Goal: Information Seeking & Learning: Find specific fact

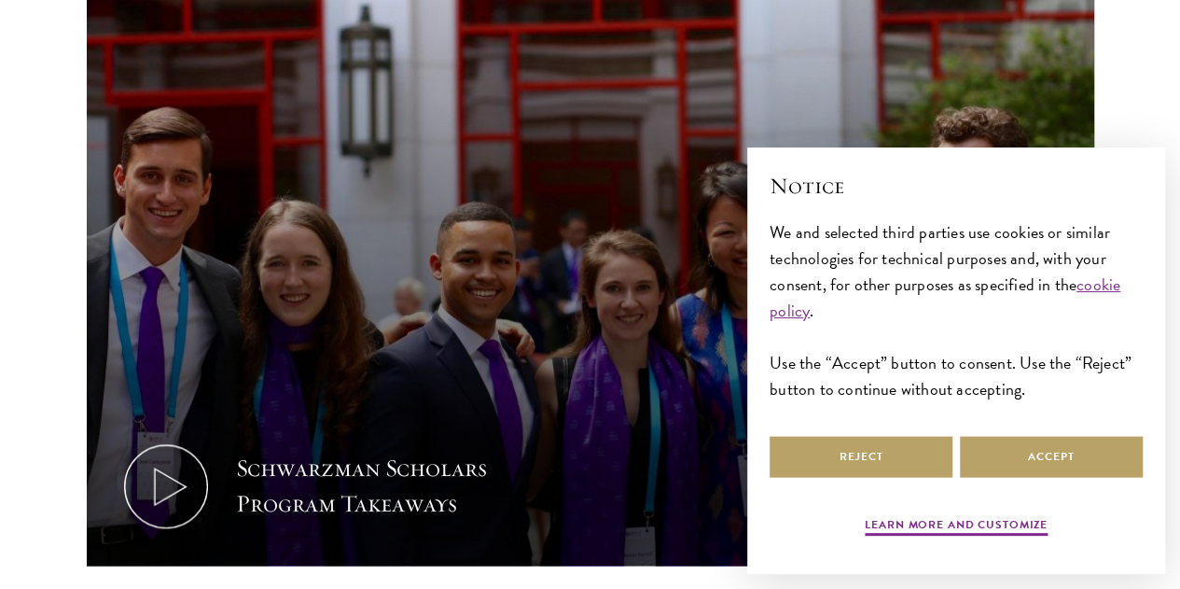
scroll to position [854, 0]
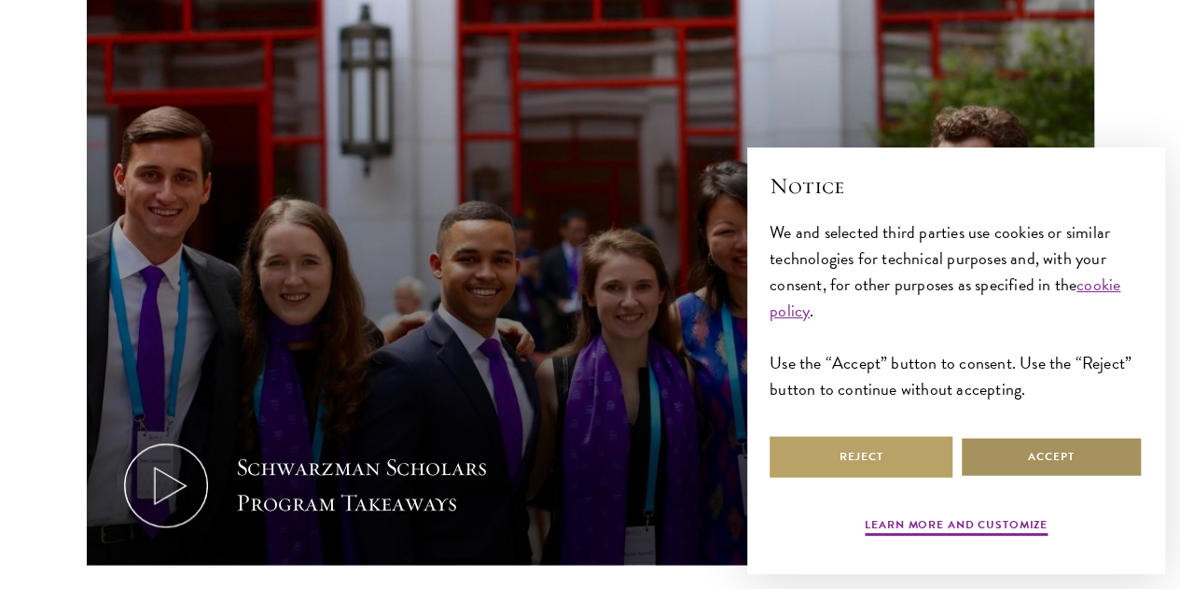
click at [1011, 450] on button "Accept" at bounding box center [1051, 457] width 183 height 42
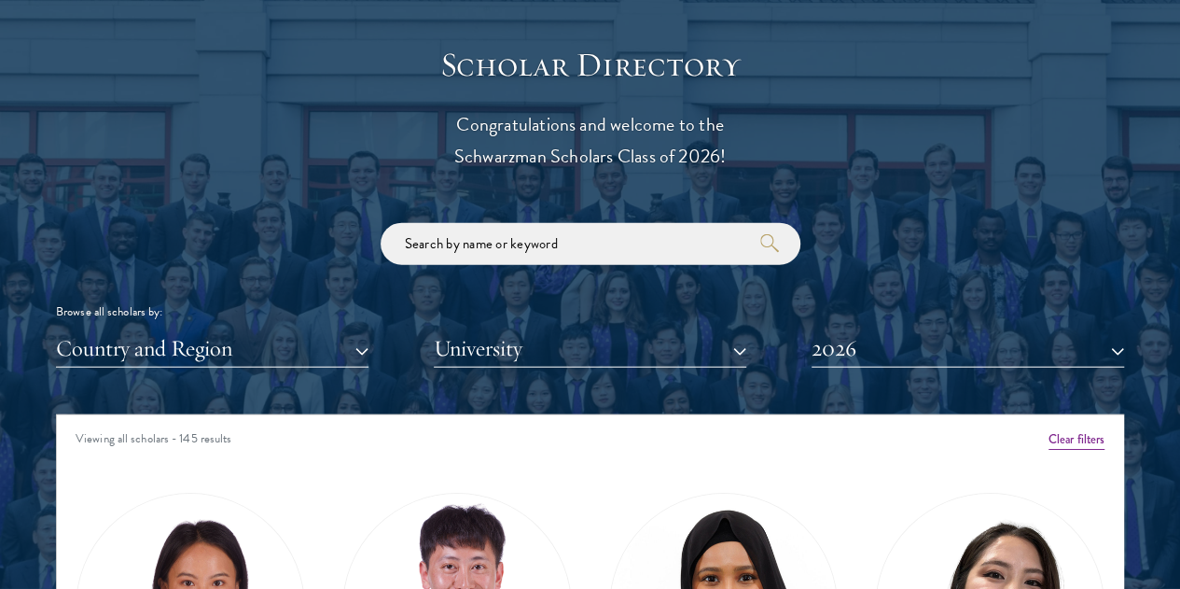
scroll to position [135, 0]
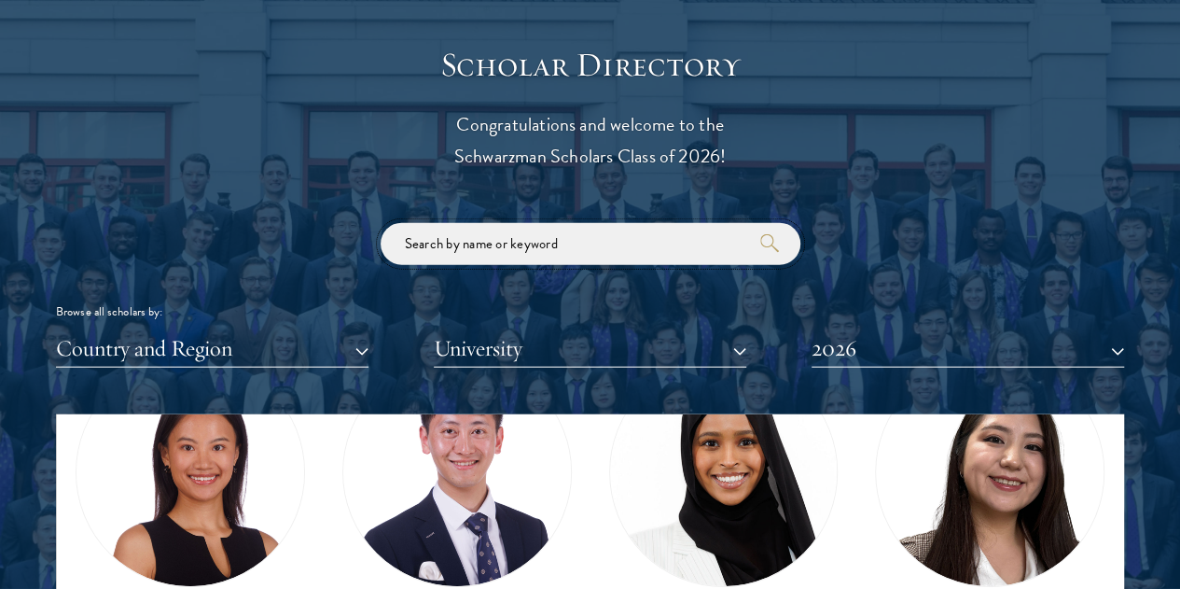
click at [620, 223] on input "search" at bounding box center [591, 244] width 420 height 42
type input "[PERSON_NAME]"
click button "submit" at bounding box center [0, 0] width 0 height 0
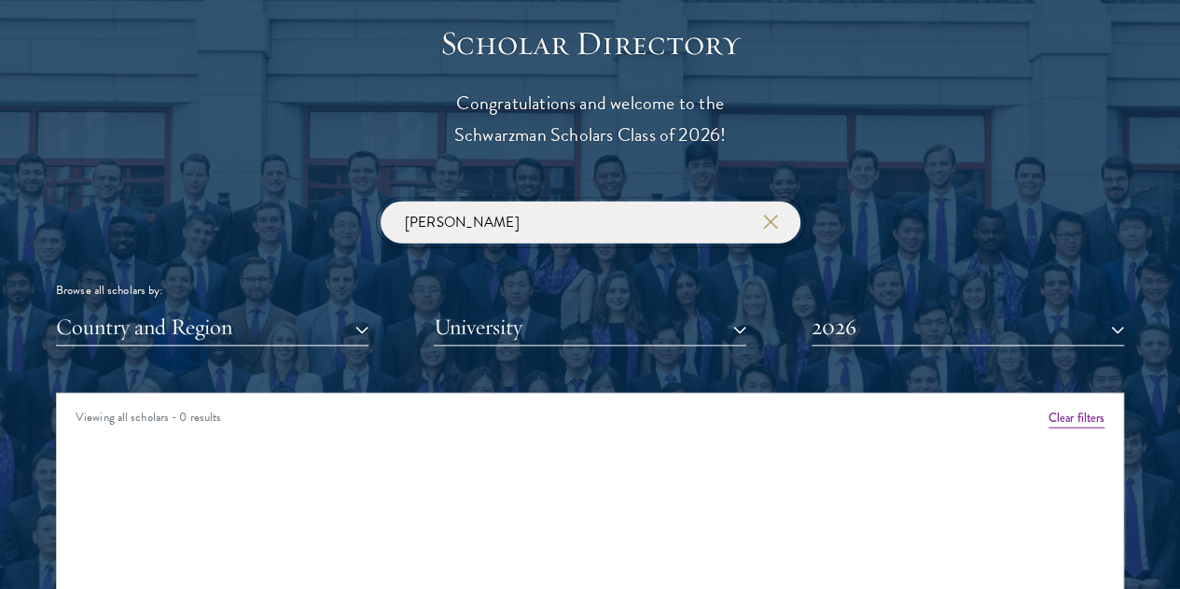
scroll to position [2045, 0]
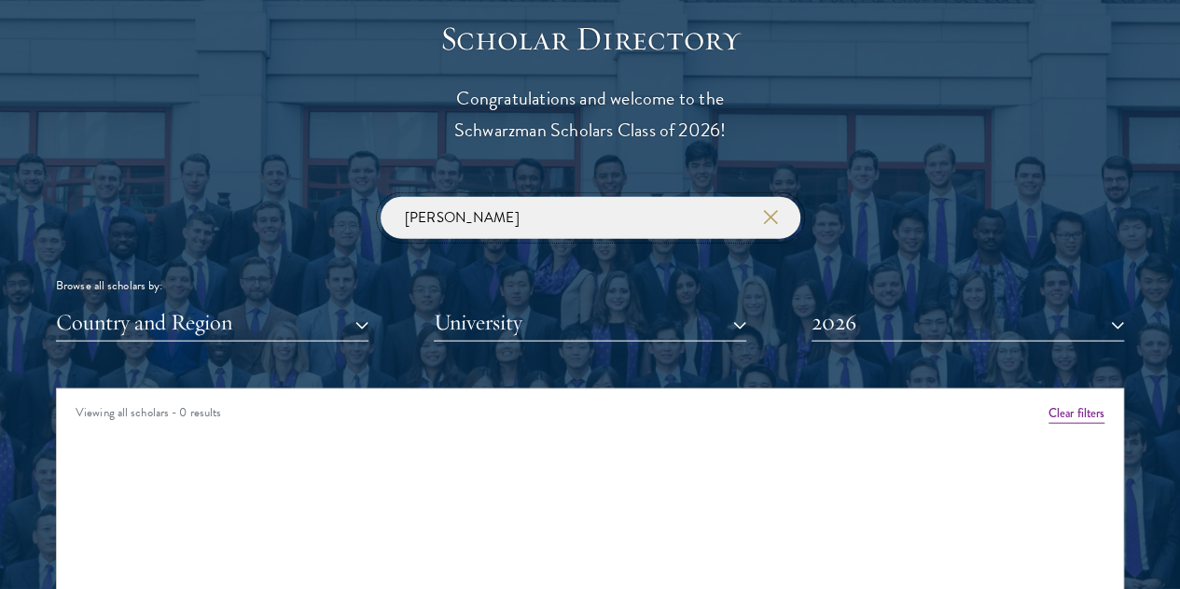
click at [478, 197] on input "[PERSON_NAME]" at bounding box center [591, 218] width 420 height 42
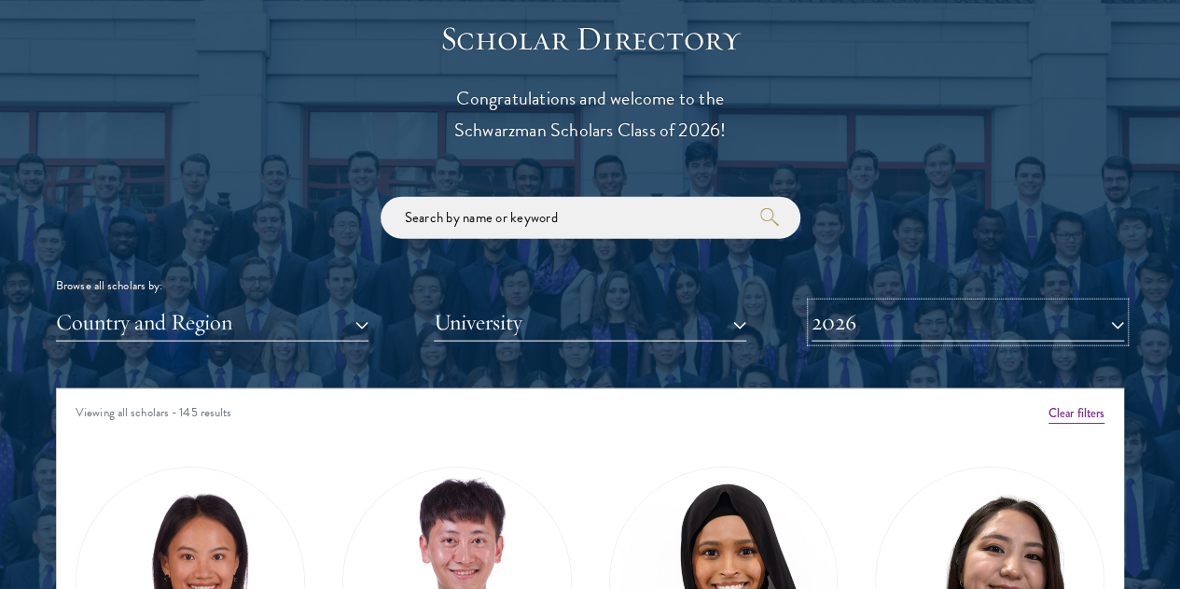
click at [839, 303] on button "2026" at bounding box center [967, 322] width 312 height 38
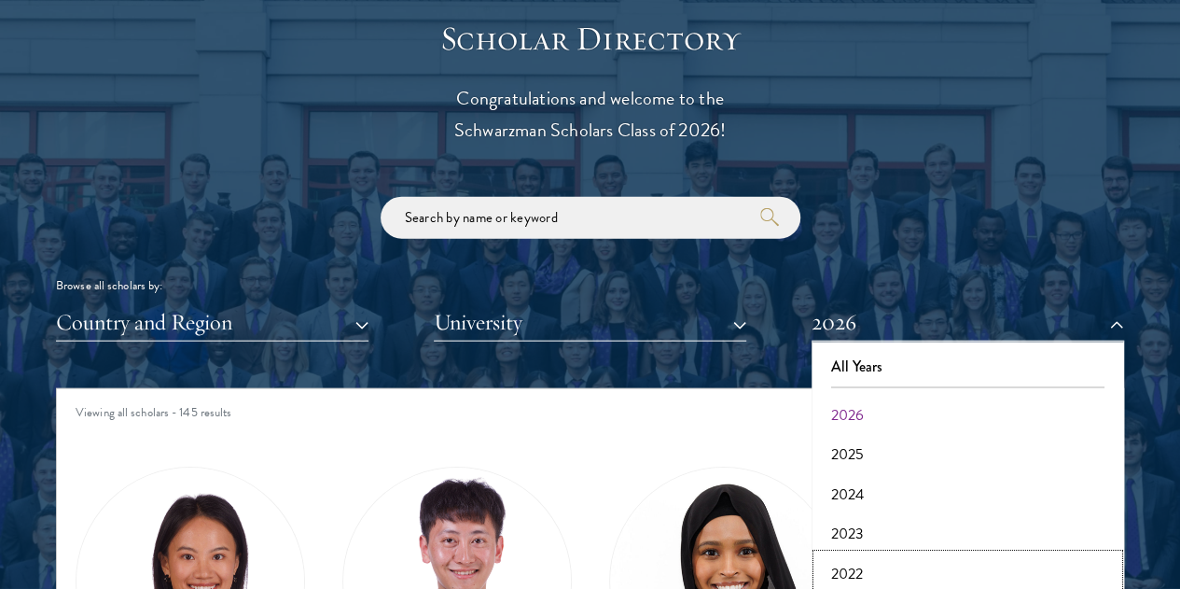
click at [859, 554] on button "2022" at bounding box center [967, 573] width 301 height 39
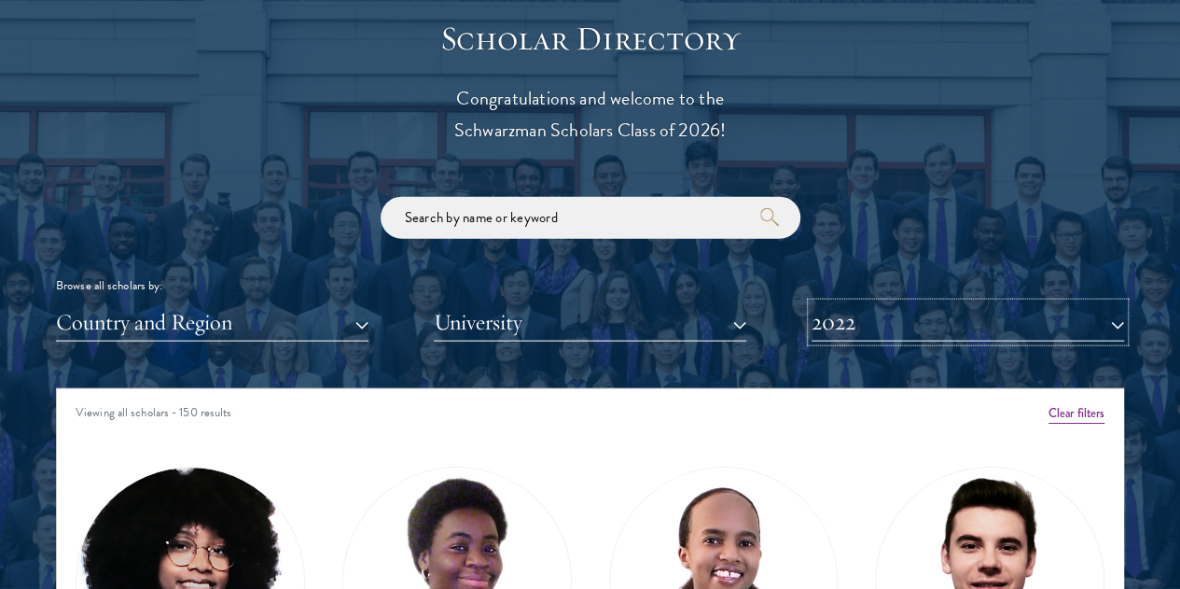
click at [837, 303] on button "2022" at bounding box center [967, 322] width 312 height 38
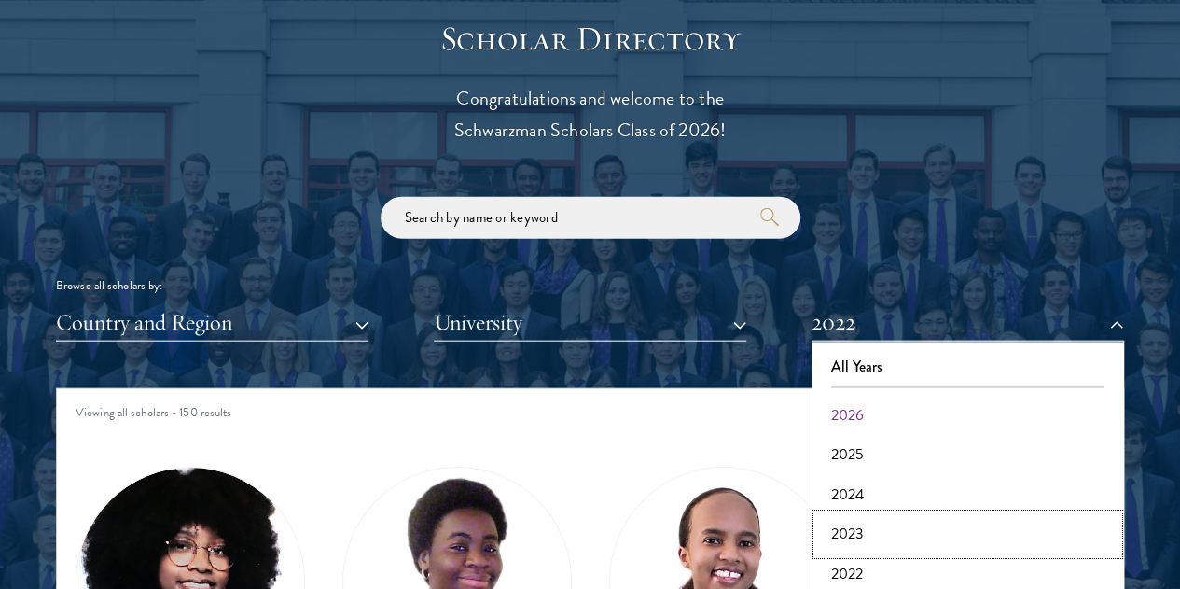
click at [858, 514] on button "2023" at bounding box center [967, 533] width 301 height 39
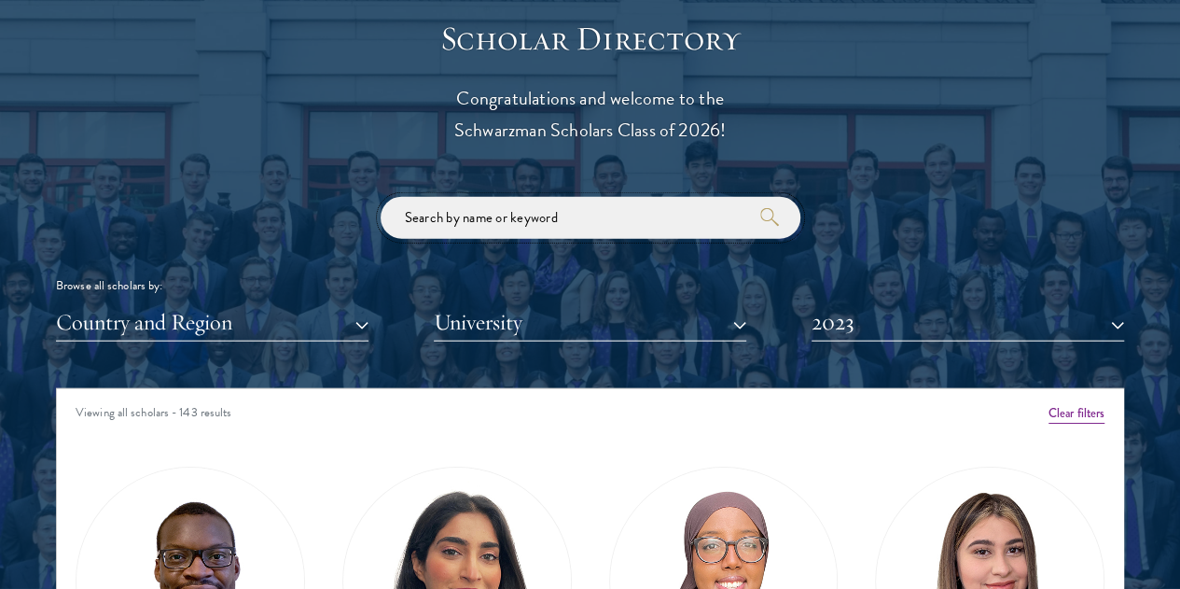
click at [498, 197] on input "search" at bounding box center [591, 218] width 420 height 42
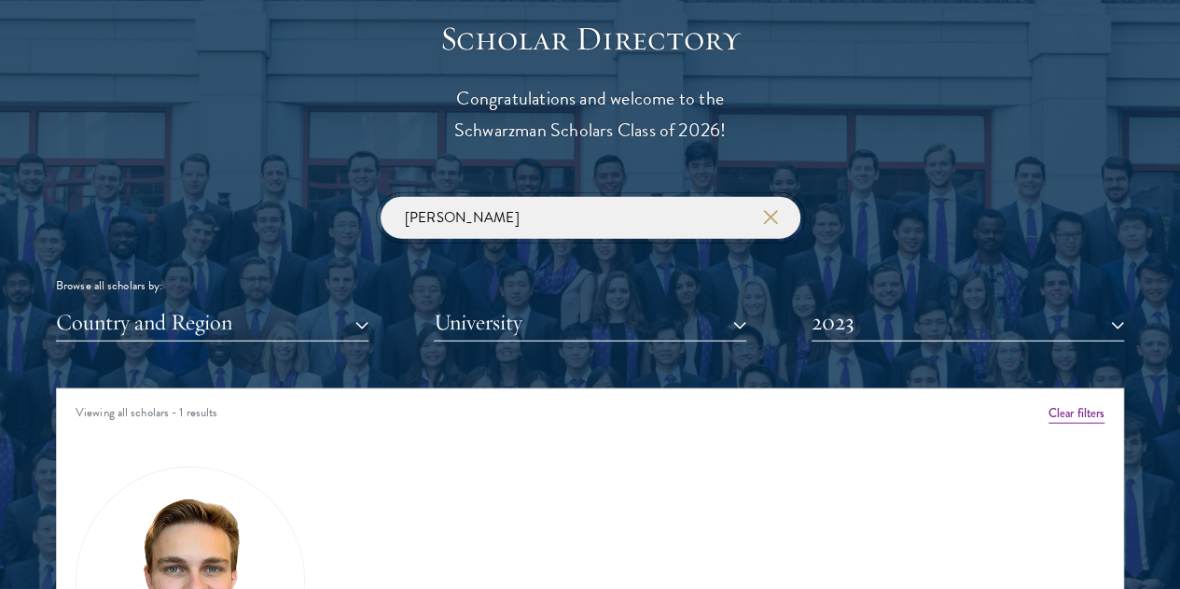
type input "[PERSON_NAME]"
click button "submit" at bounding box center [0, 0] width 0 height 0
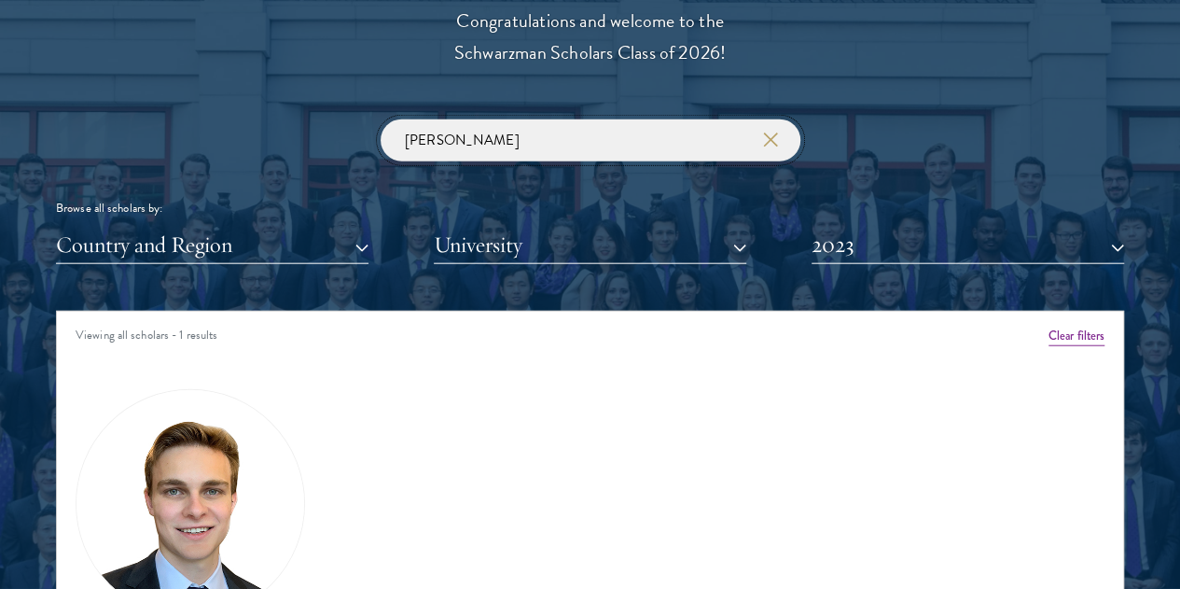
scroll to position [2127, 0]
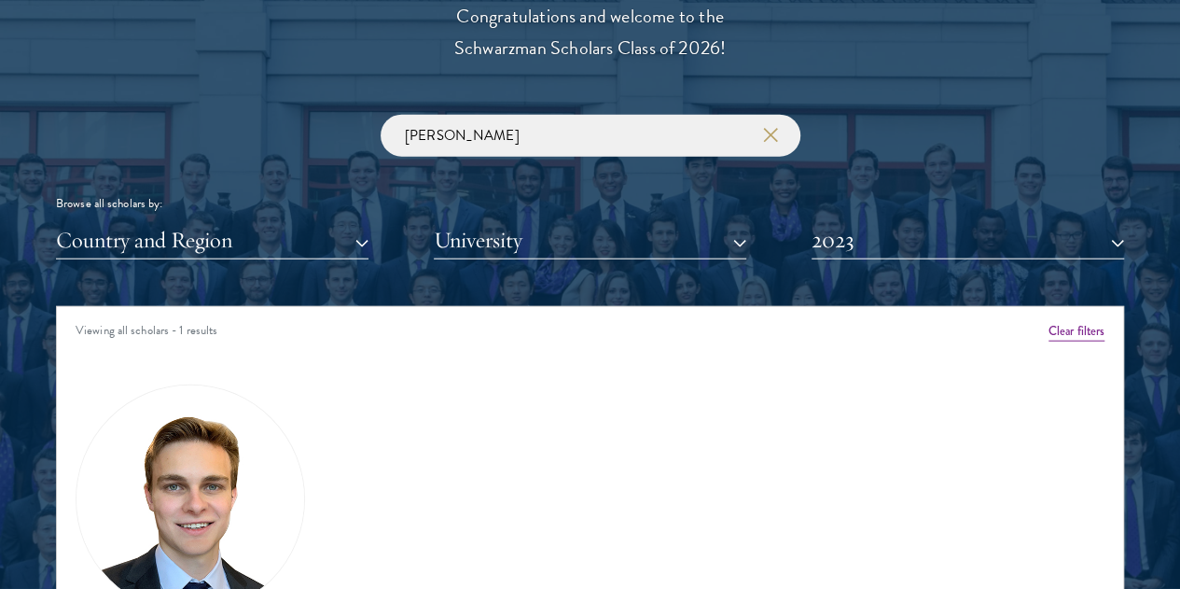
click at [259, 417] on img at bounding box center [190, 499] width 228 height 228
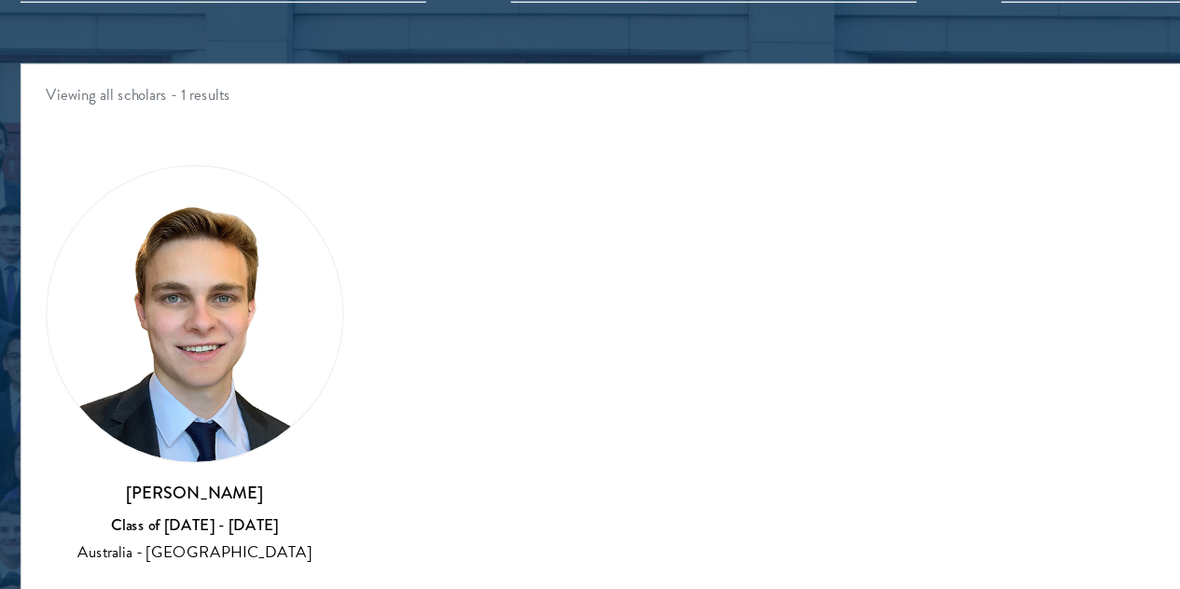
scroll to position [2320, 0]
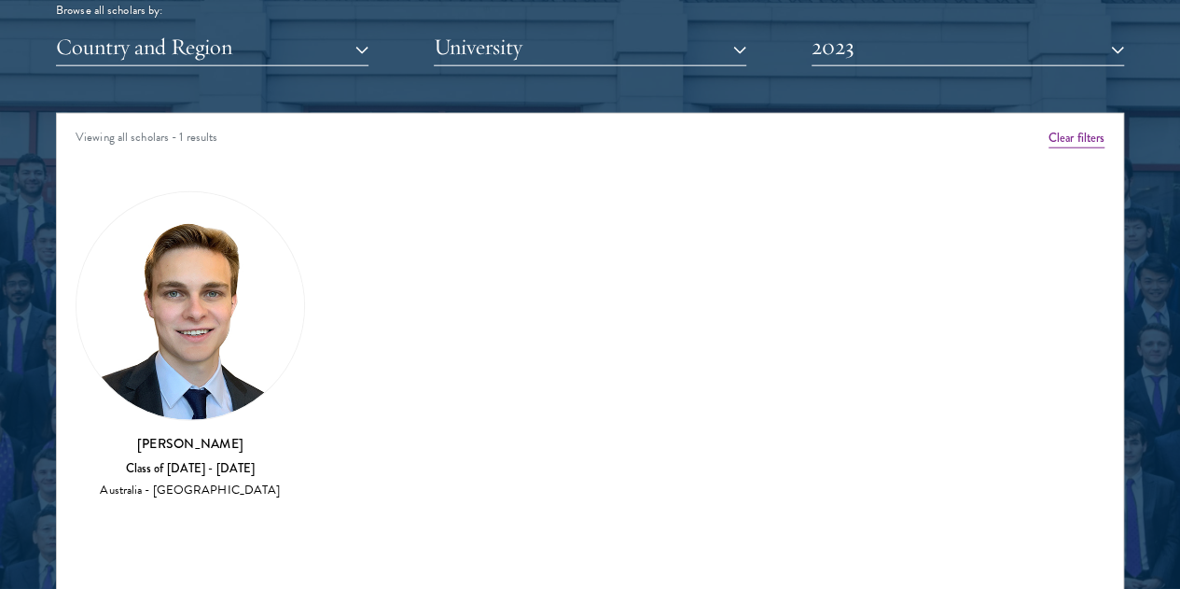
click at [258, 227] on img at bounding box center [190, 306] width 228 height 228
click at [829, 29] on button "2023" at bounding box center [967, 47] width 312 height 38
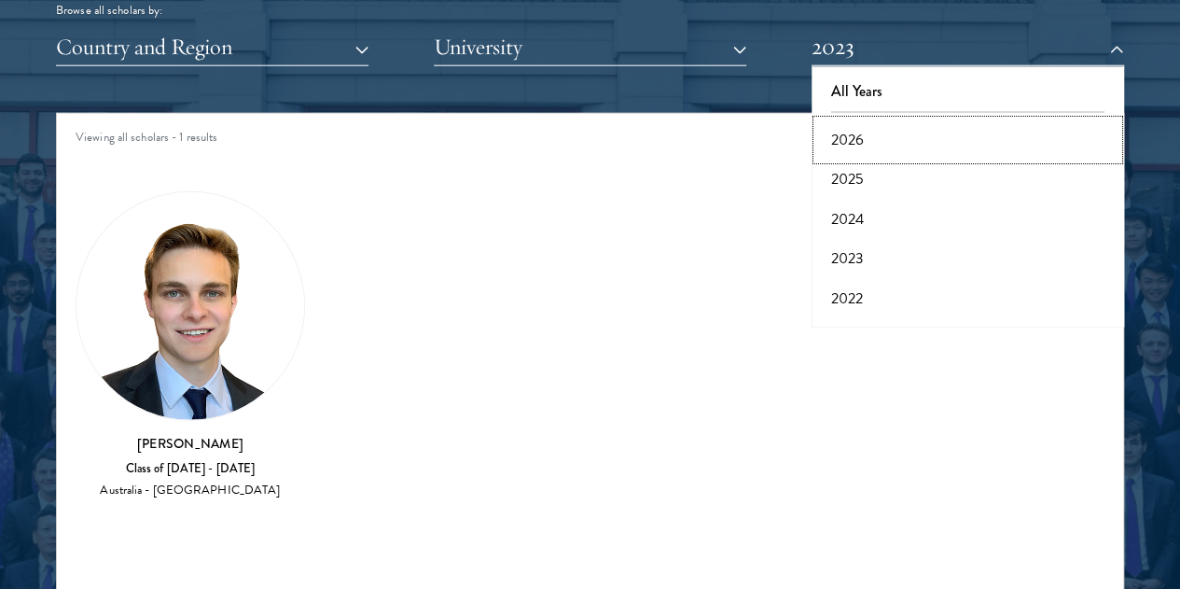
click at [850, 120] on button "2026" at bounding box center [967, 139] width 301 height 39
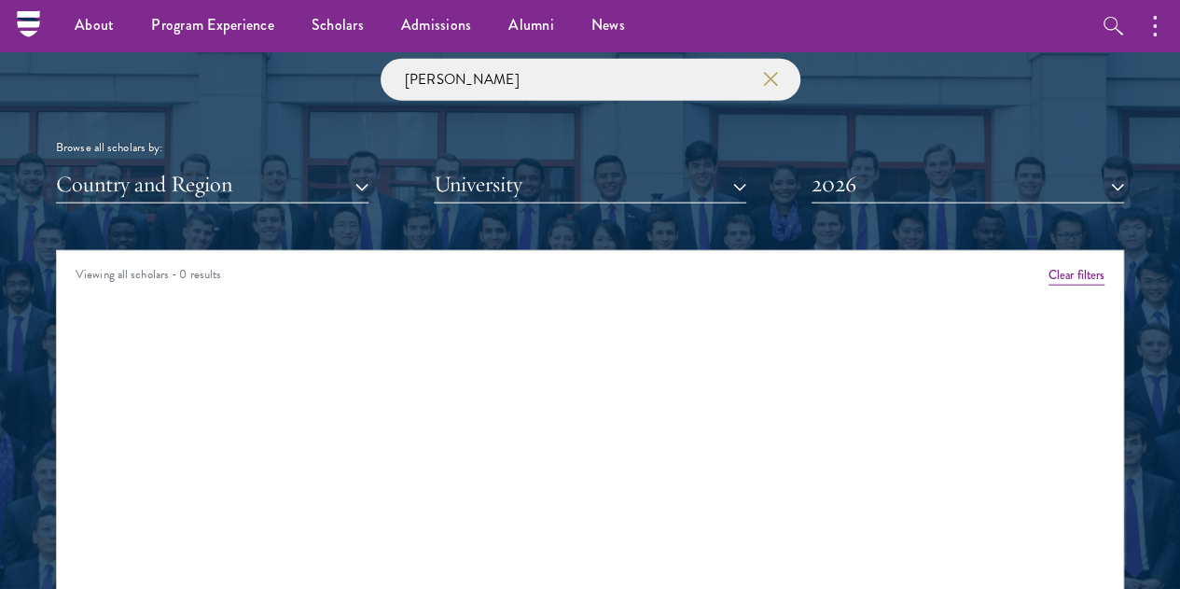
scroll to position [2180, 0]
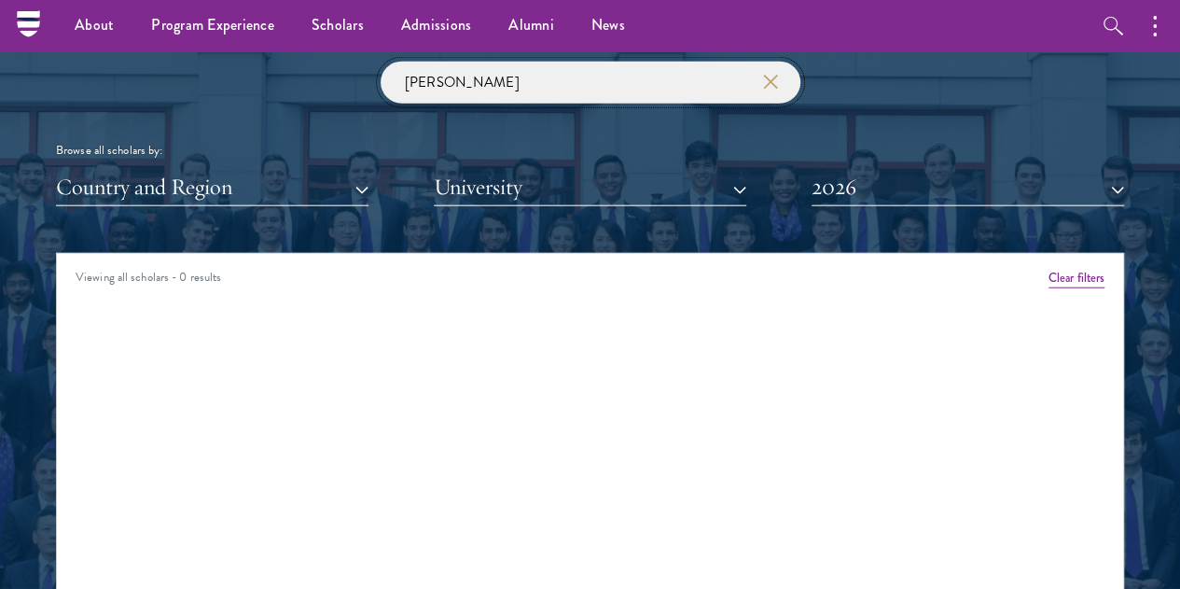
click at [450, 62] on input "[PERSON_NAME]" at bounding box center [591, 83] width 420 height 42
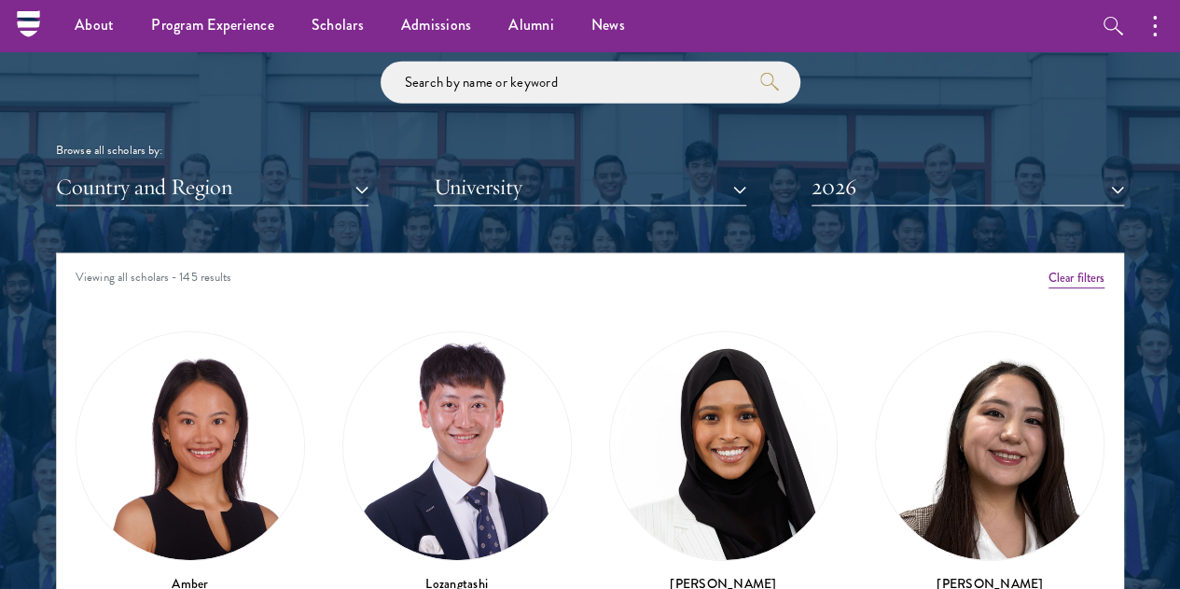
click at [547, 262] on div "Viewing all scholars - 145 results" at bounding box center [590, 280] width 1066 height 52
click at [410, 367] on img at bounding box center [457, 446] width 228 height 228
click at [812, 168] on button "2026" at bounding box center [967, 187] width 312 height 38
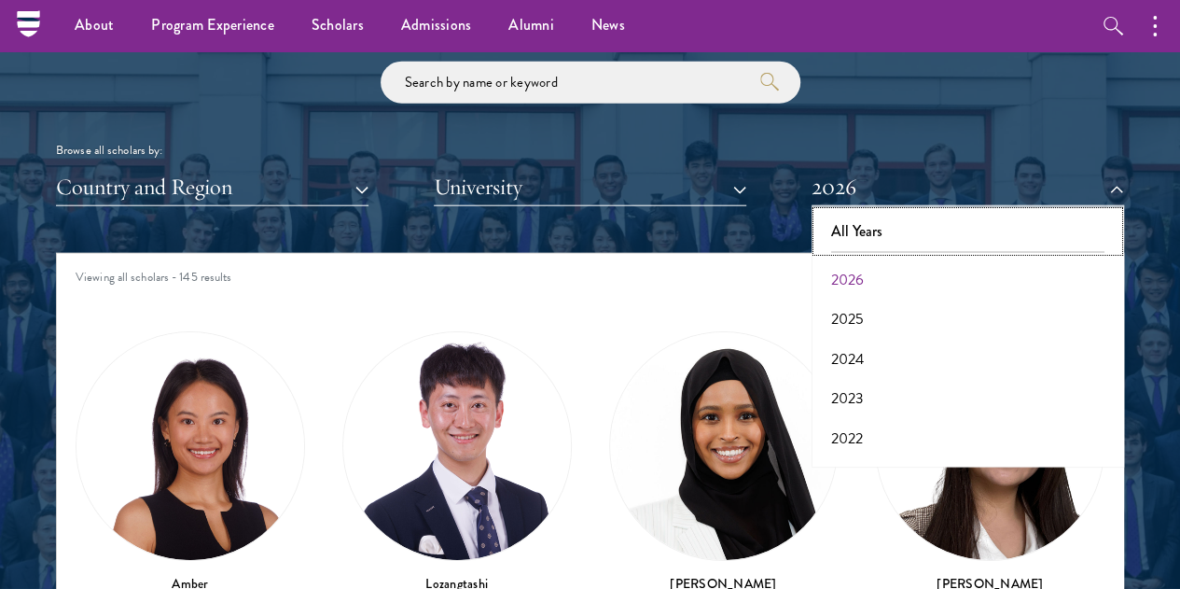
click at [851, 212] on button "All Years" at bounding box center [967, 231] width 301 height 39
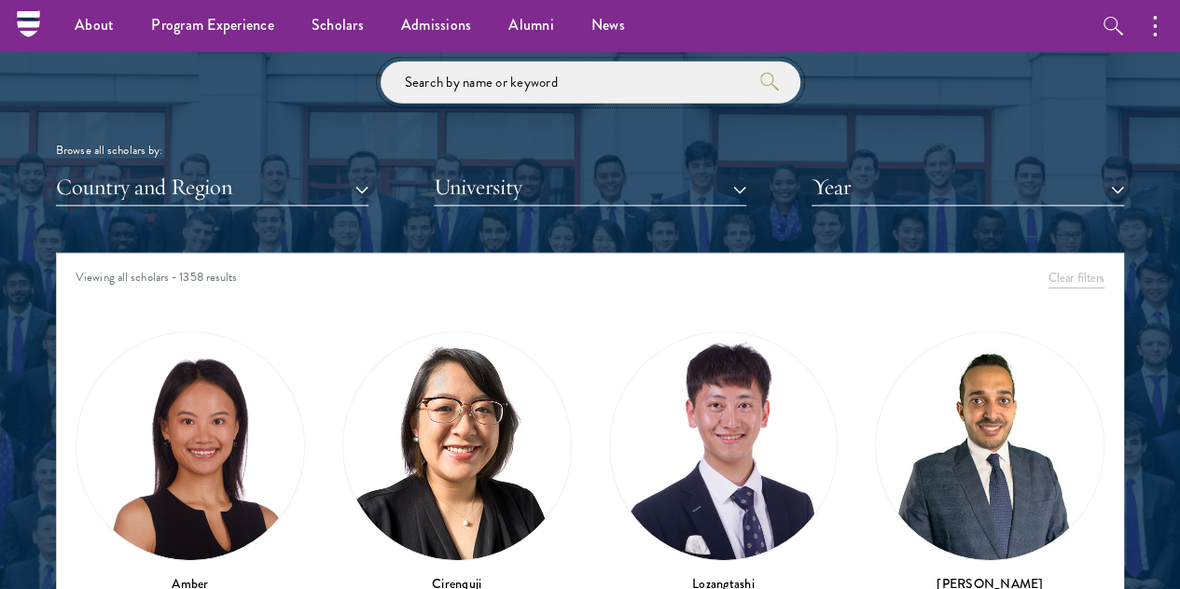
click at [542, 62] on input "search" at bounding box center [591, 83] width 420 height 42
click button "submit" at bounding box center [0, 0] width 0 height 0
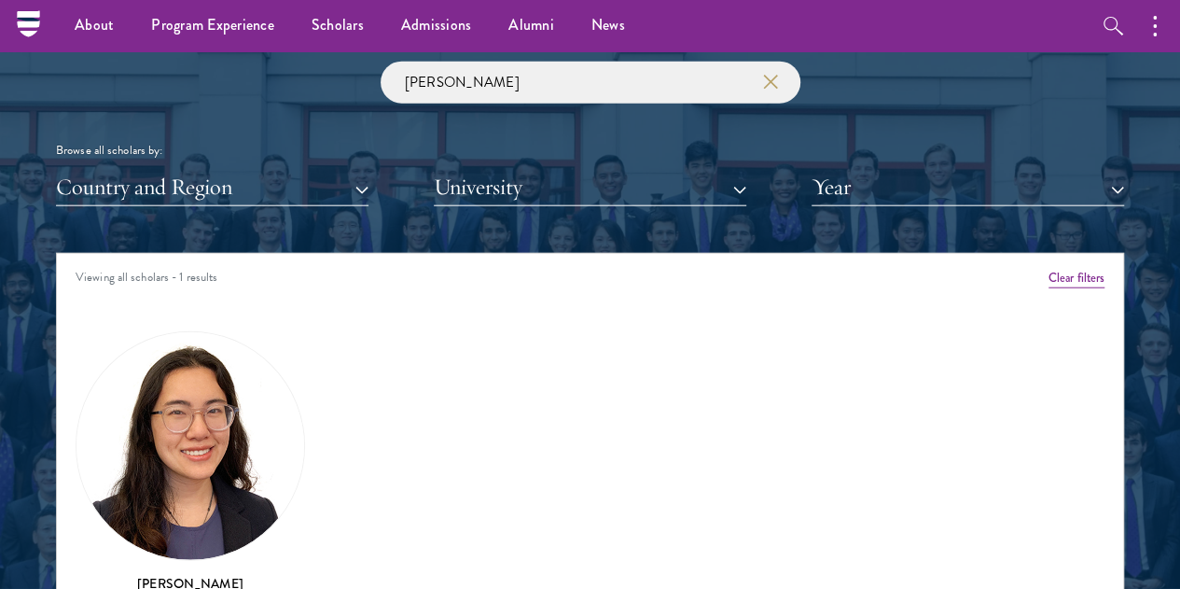
click at [226, 369] on img at bounding box center [190, 446] width 228 height 228
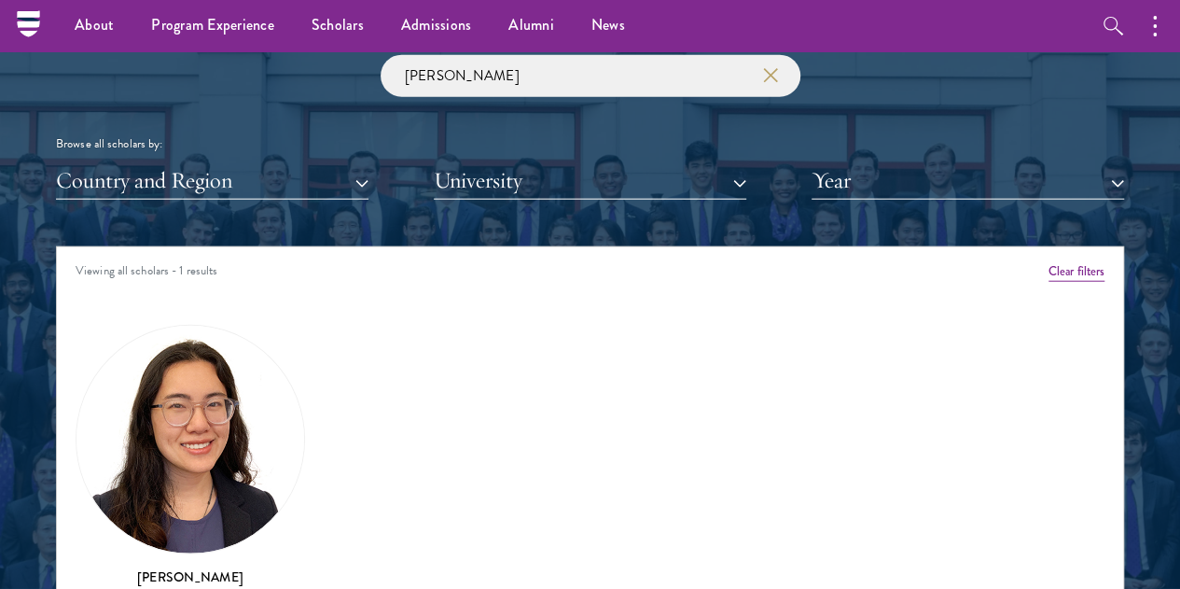
scroll to position [2155, 0]
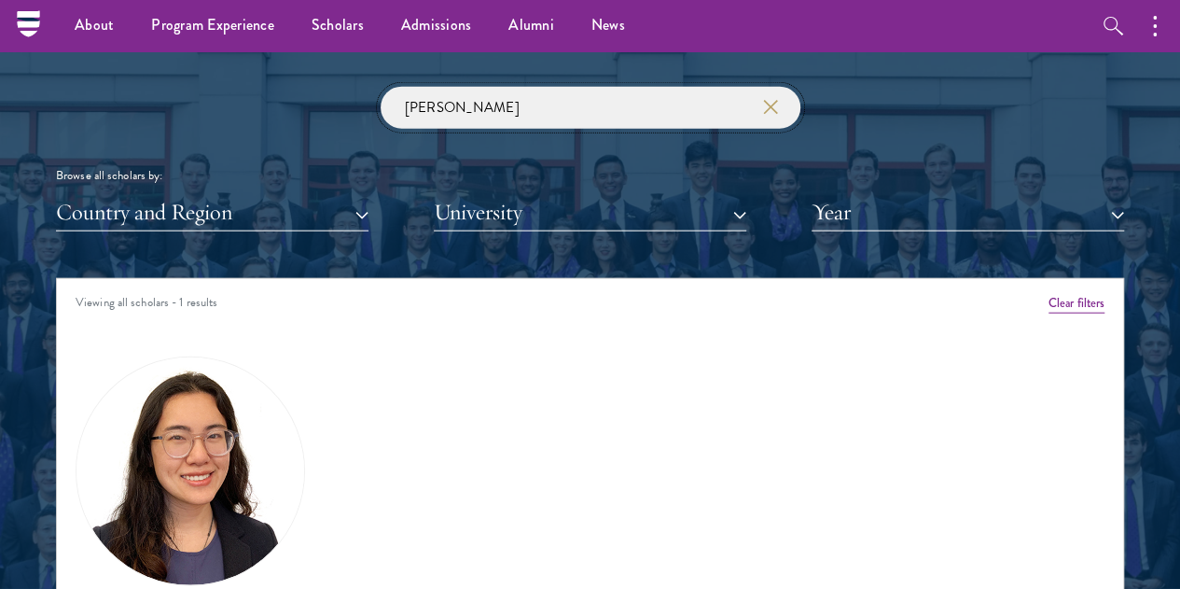
click at [456, 87] on input "[PERSON_NAME]" at bounding box center [591, 108] width 420 height 42
click button "submit" at bounding box center [0, 0] width 0 height 0
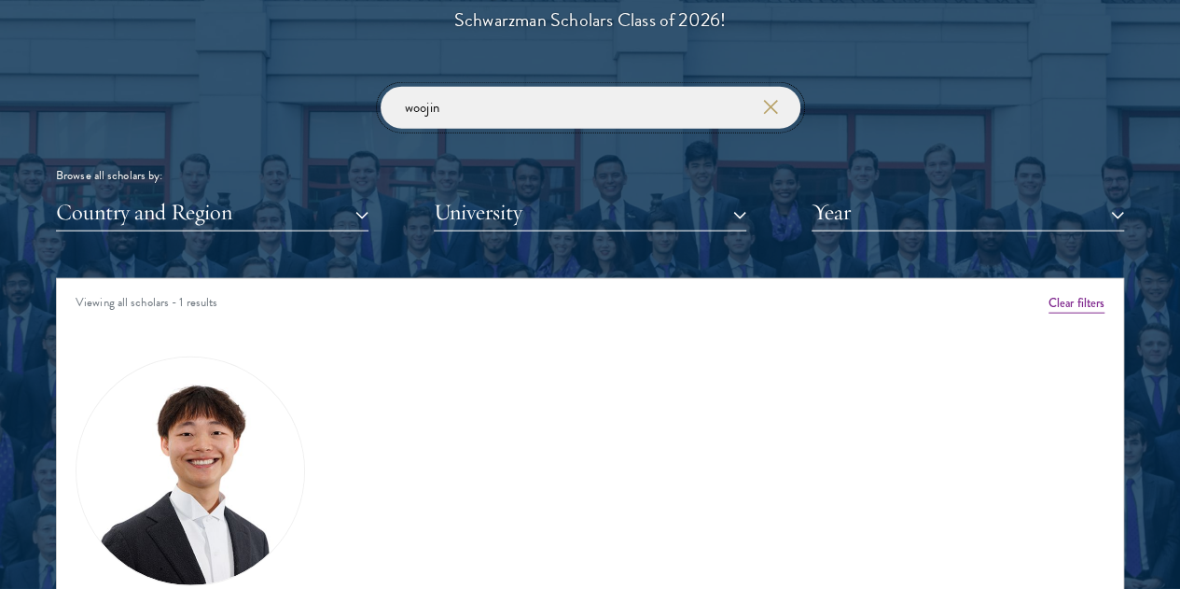
scroll to position [2180, 0]
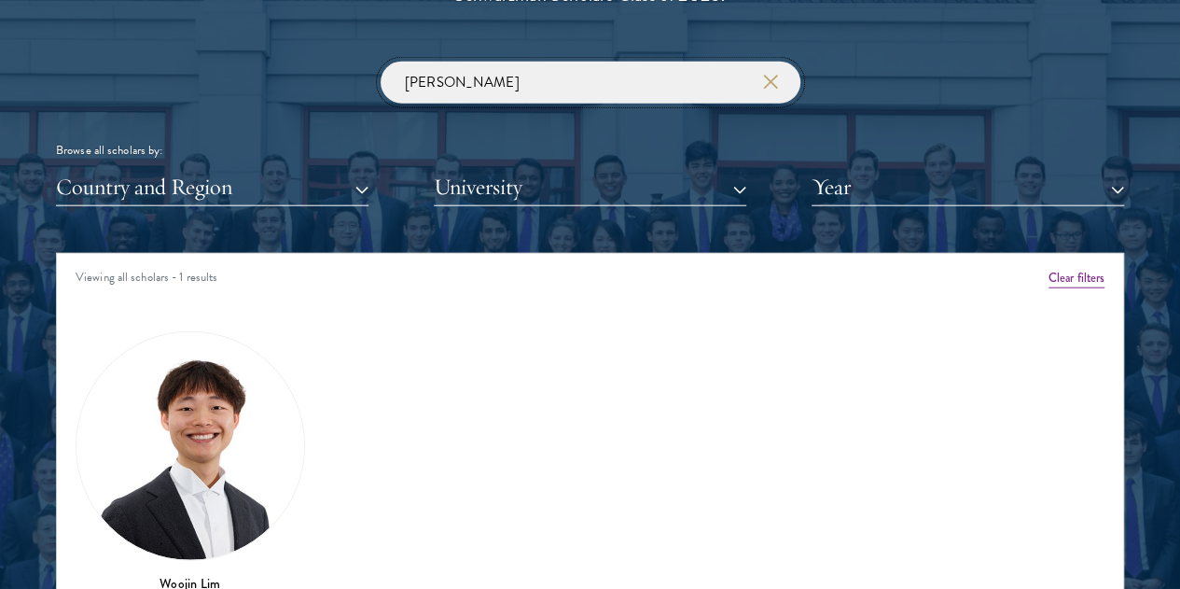
type input "[PERSON_NAME]"
click button "submit" at bounding box center [0, 0] width 0 height 0
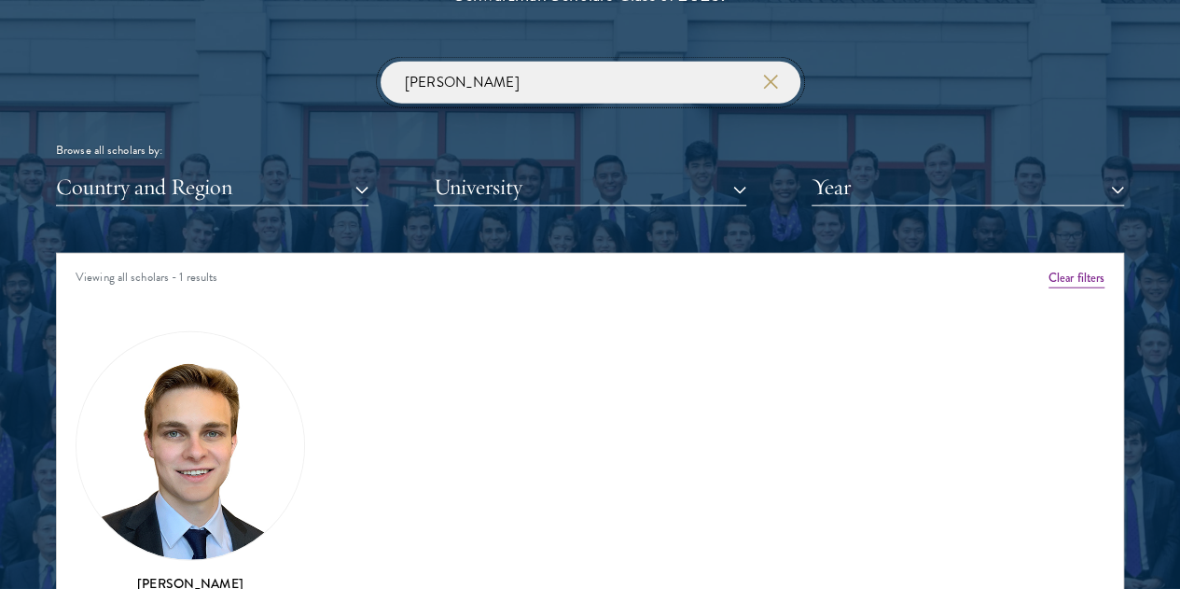
scroll to position [2394, 0]
